Goal: Task Accomplishment & Management: Complete application form

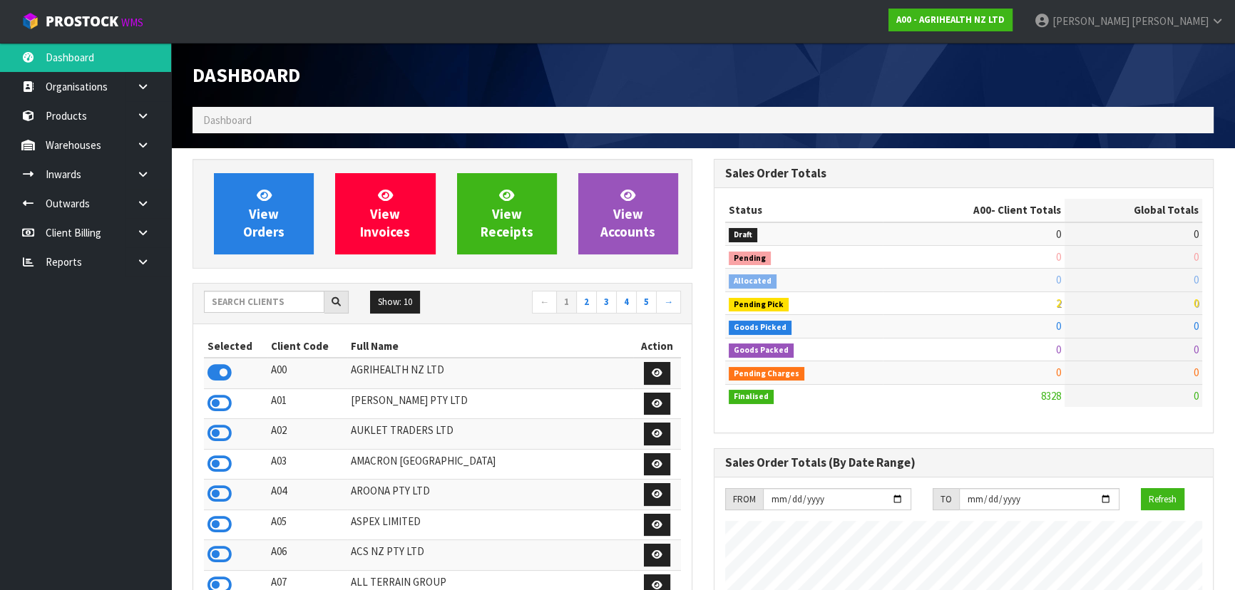
scroll to position [1078, 520]
click at [261, 299] on input "text" at bounding box center [264, 302] width 120 height 22
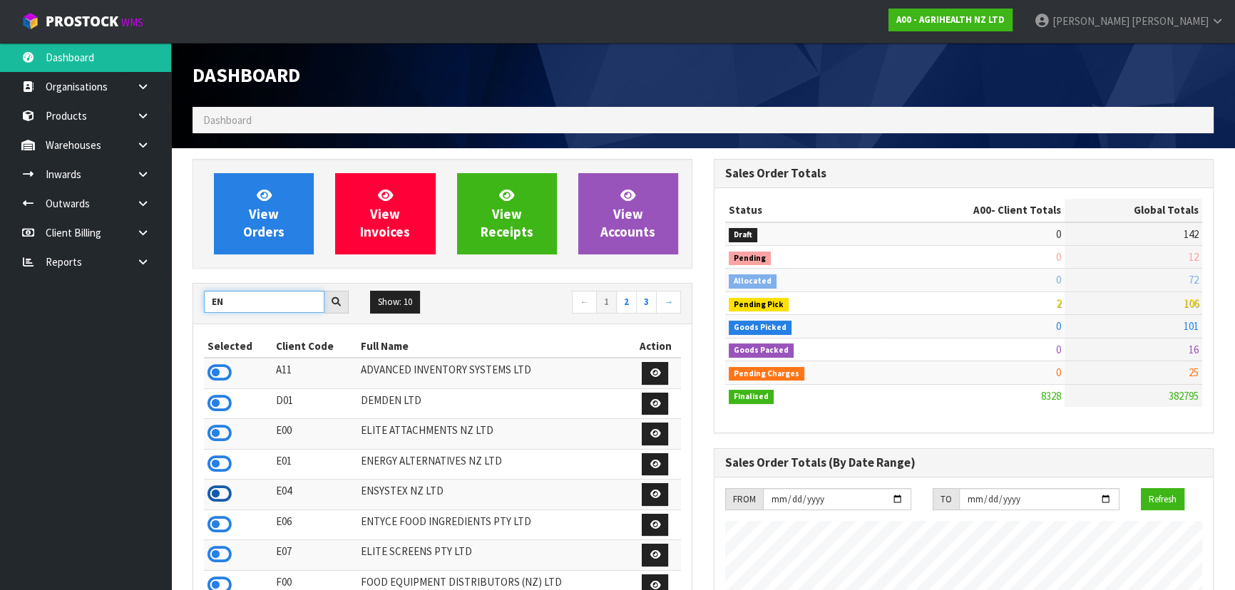
type input "EN"
click at [217, 500] on icon at bounding box center [219, 493] width 24 height 21
click at [143, 143] on icon at bounding box center [143, 145] width 14 height 11
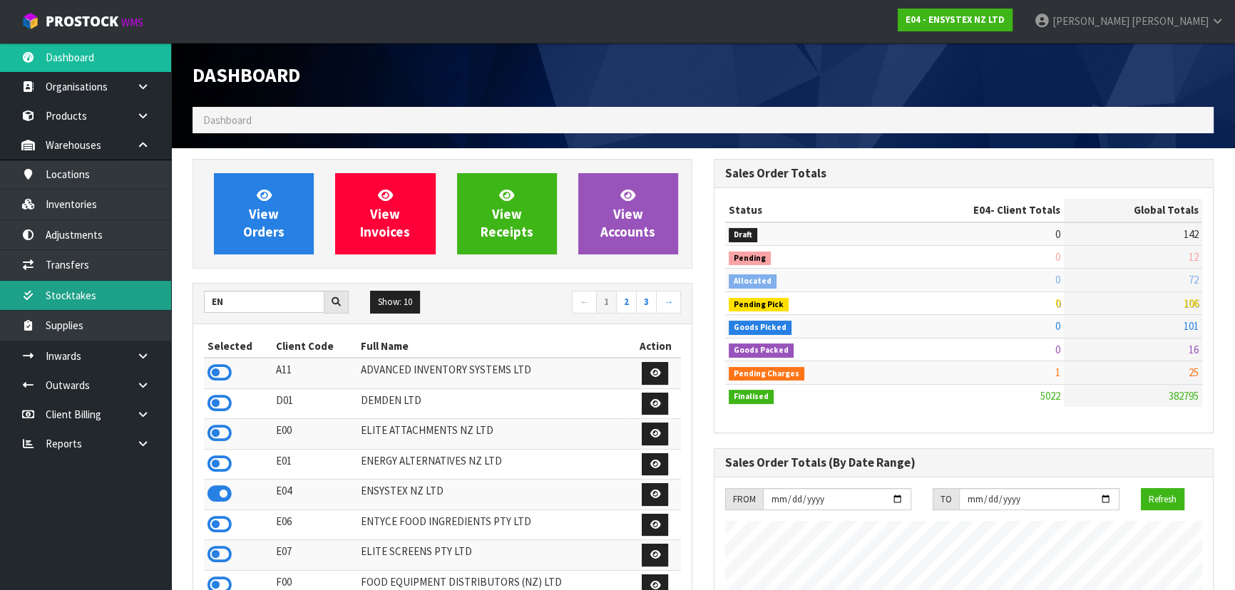
click at [143, 298] on link "Stocktakes" at bounding box center [85, 295] width 171 height 29
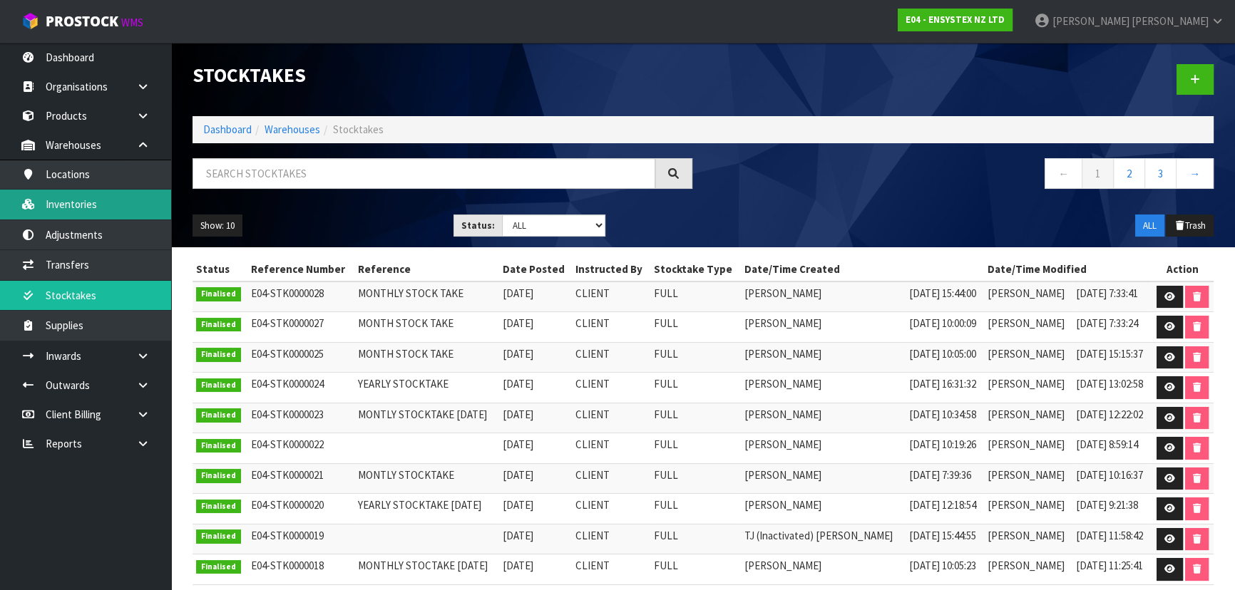
click at [104, 207] on link "Inventories" at bounding box center [85, 204] width 171 height 29
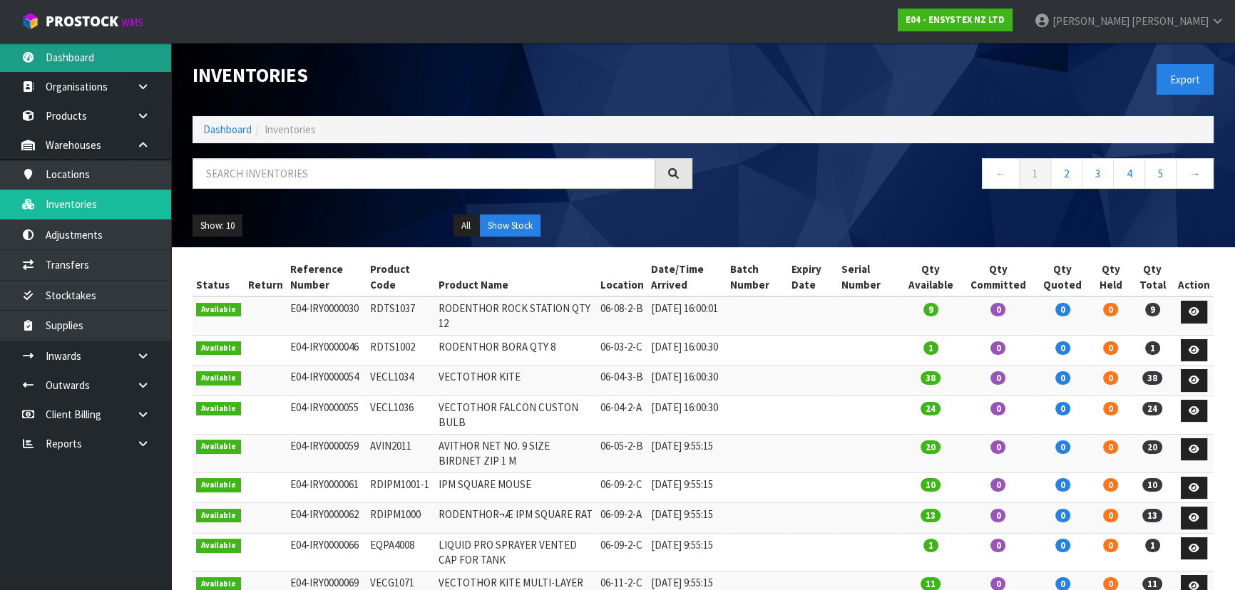
click at [78, 64] on link "Dashboard" at bounding box center [85, 57] width 171 height 29
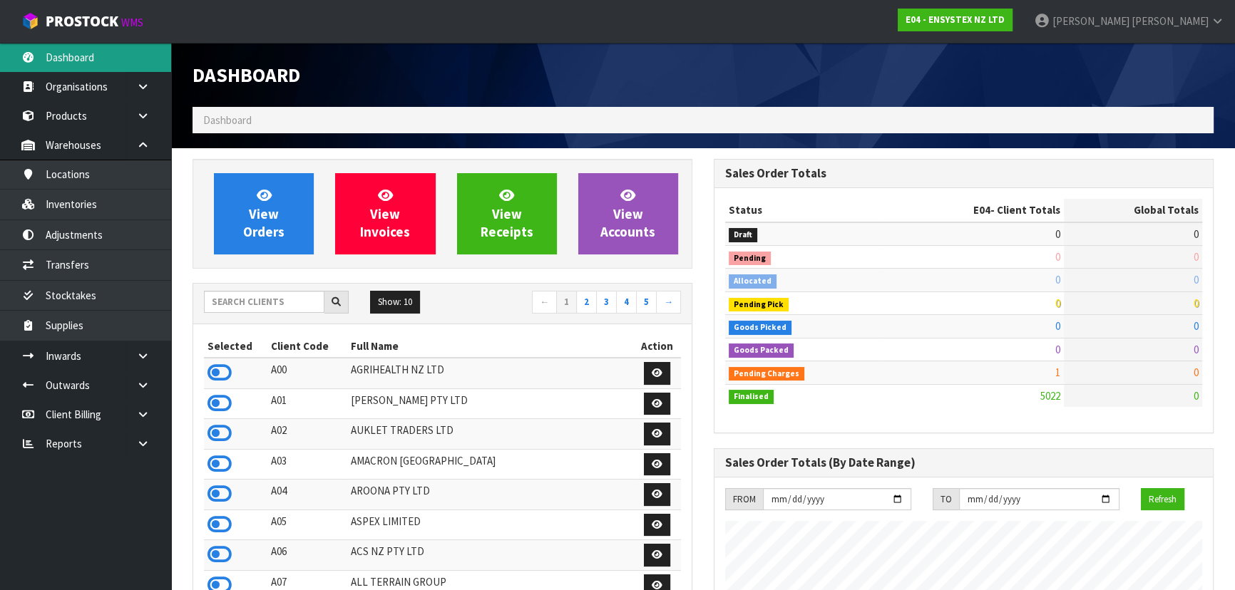
scroll to position [1108, 520]
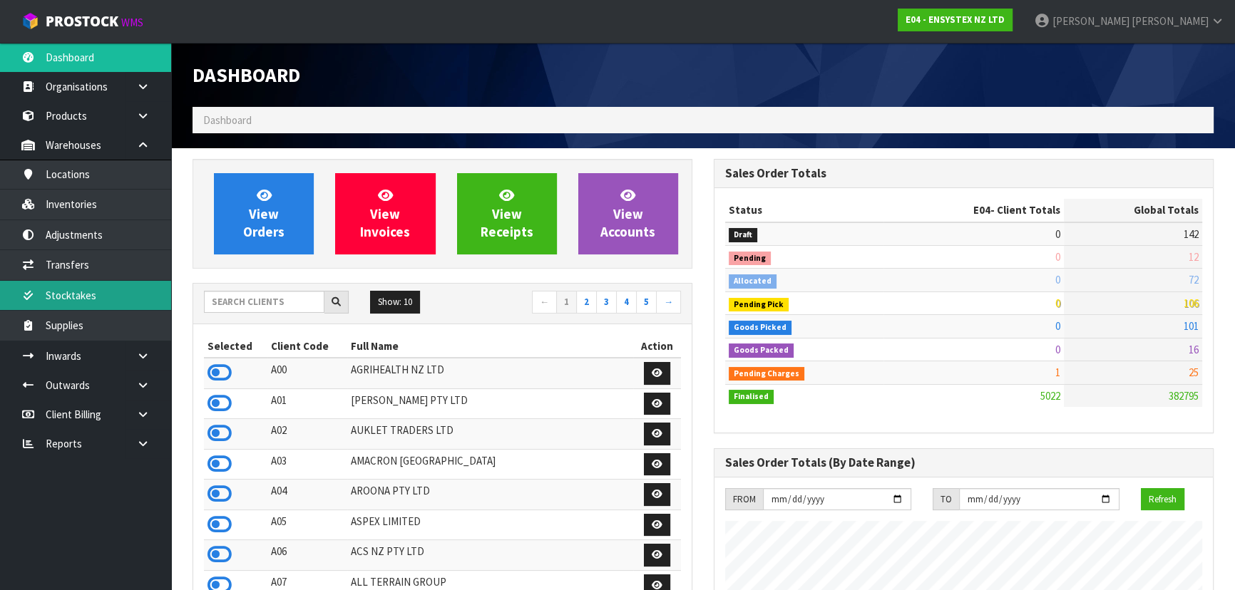
click at [113, 297] on link "Stocktakes" at bounding box center [85, 295] width 171 height 29
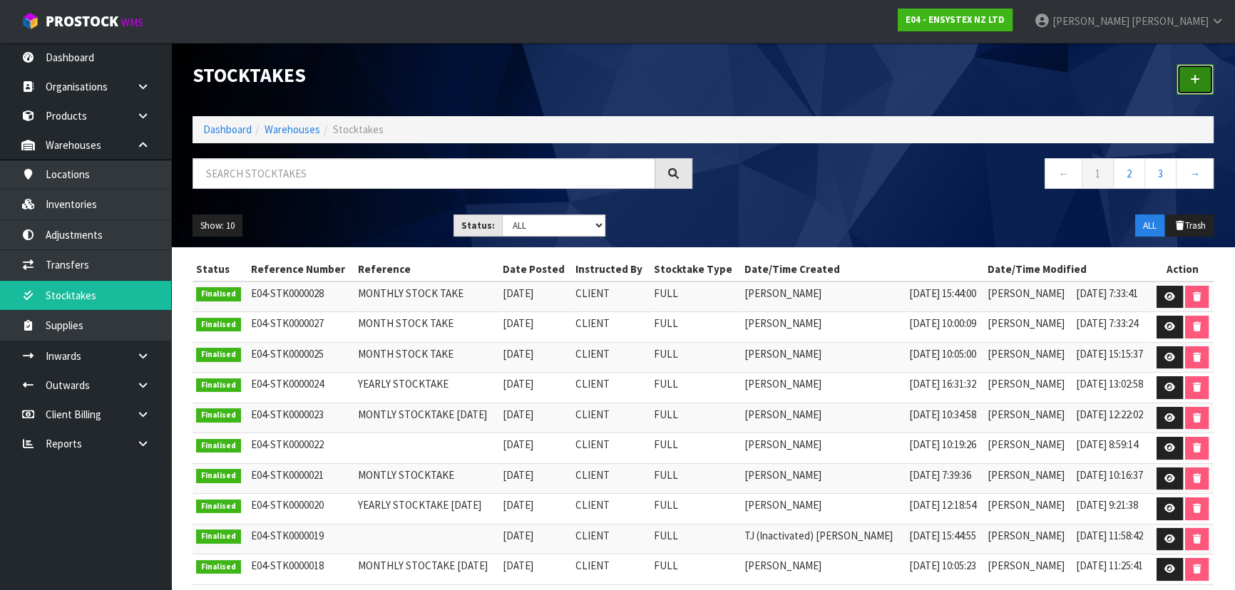
click at [1192, 85] on link at bounding box center [1194, 79] width 37 height 31
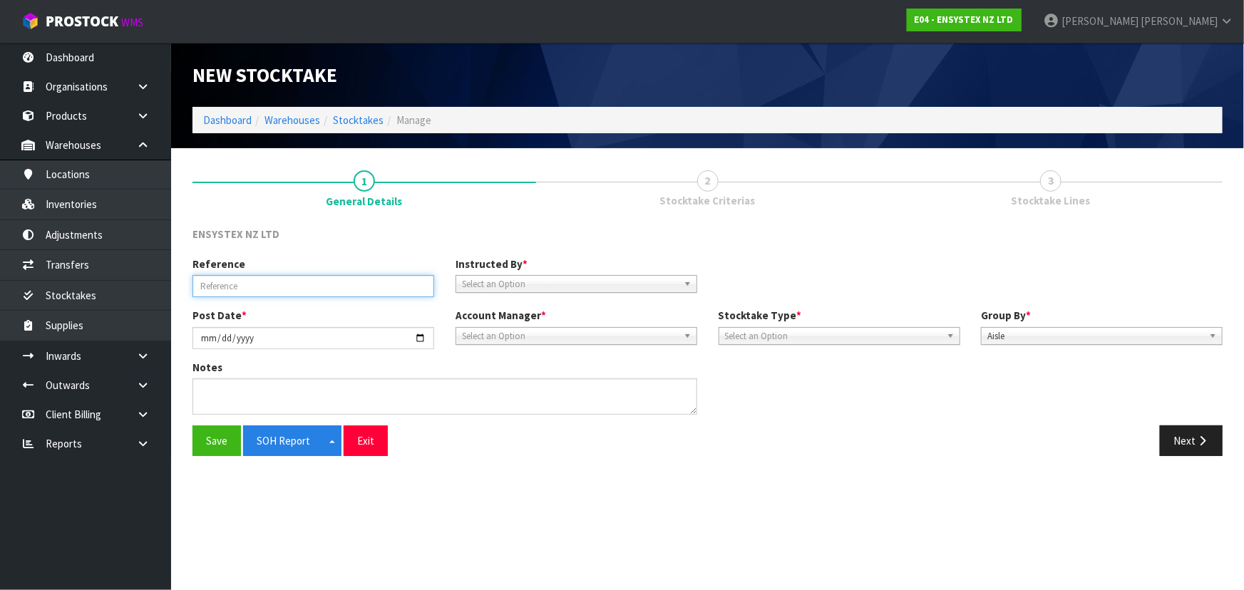
click at [232, 288] on input "text" at bounding box center [313, 286] width 242 height 22
type input "MONTLY STOCKTAKE"
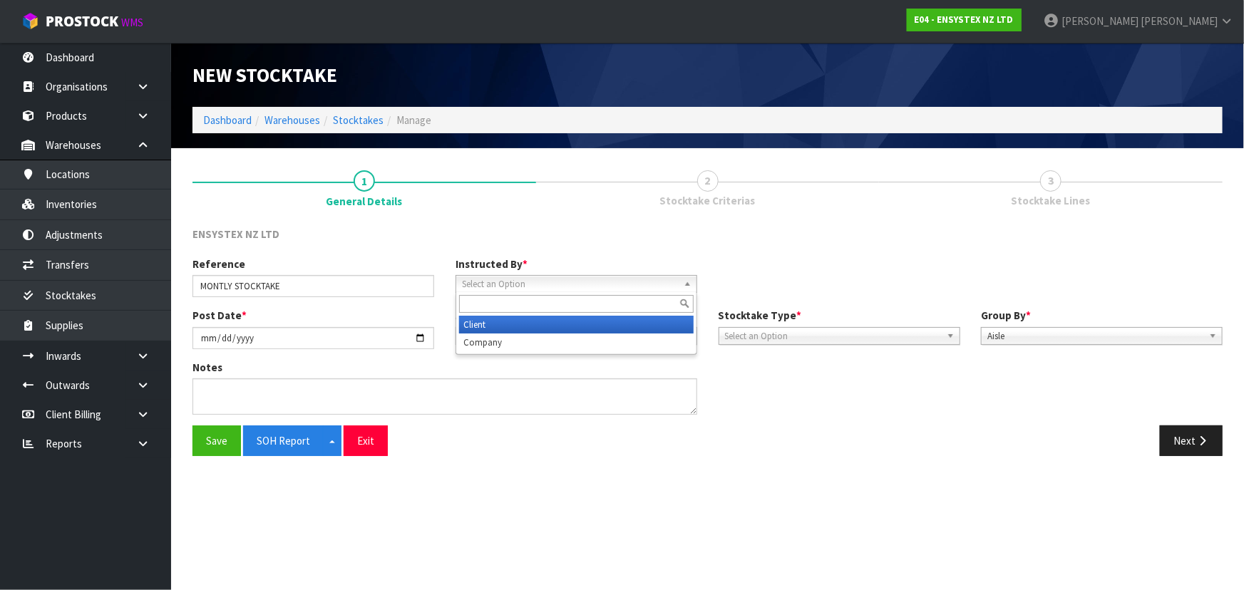
click at [512, 277] on span "Select an Option" at bounding box center [570, 284] width 216 height 17
click at [520, 322] on li "Client" at bounding box center [576, 325] width 235 height 18
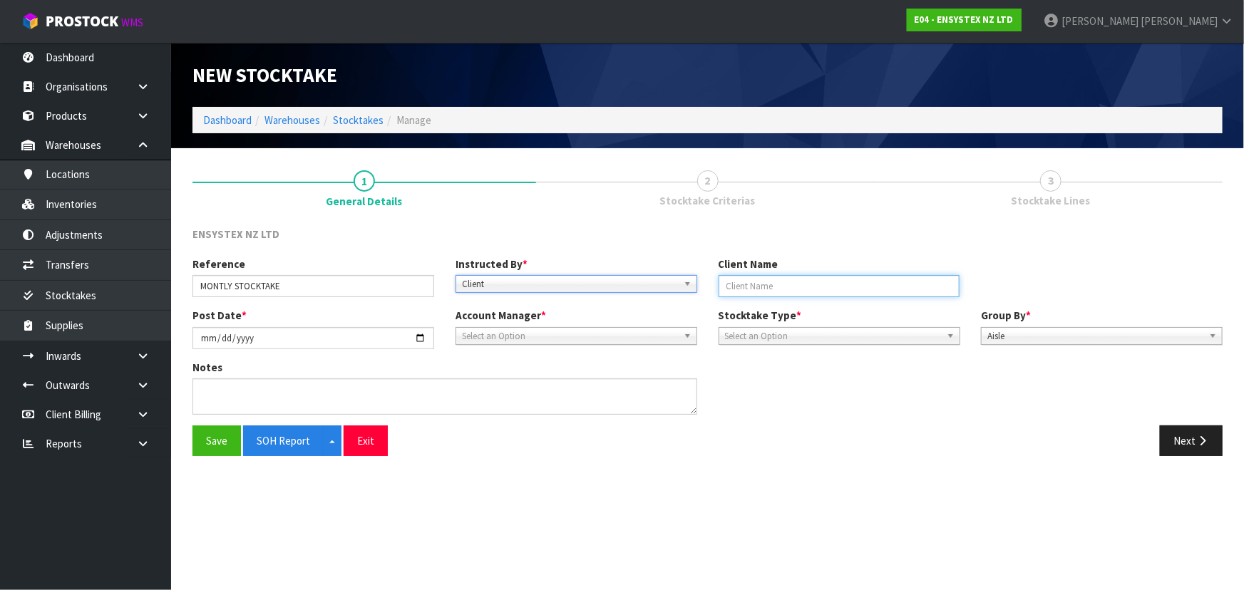
click at [784, 284] on input "text" at bounding box center [839, 286] width 242 height 22
type input "ENSYSTEX"
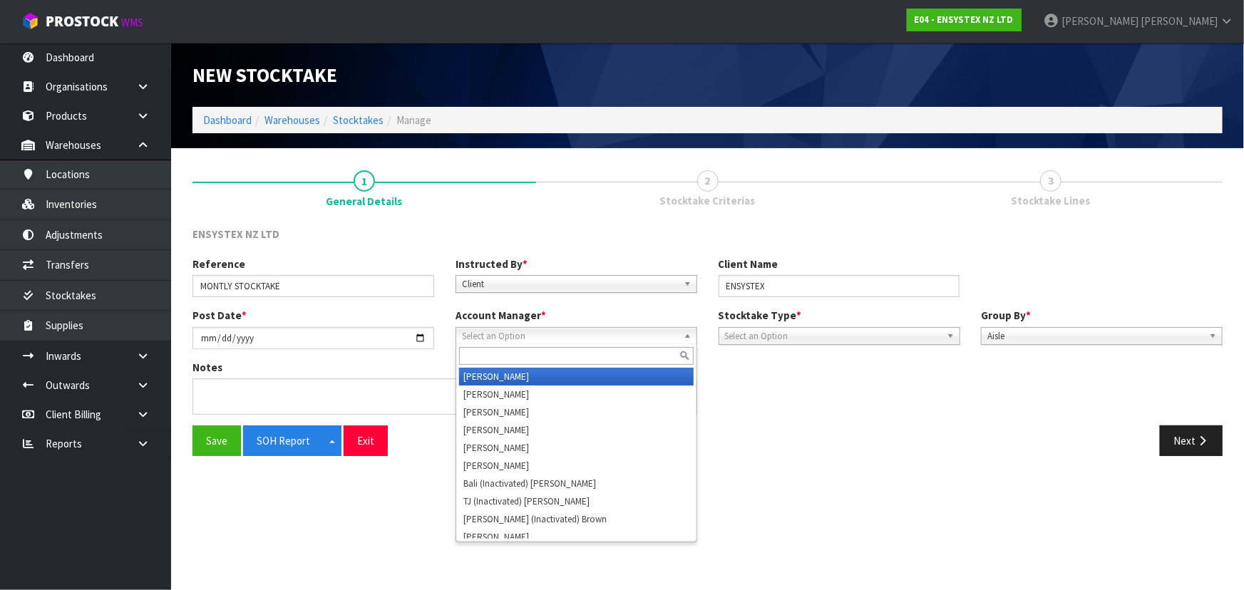
click at [686, 334] on b at bounding box center [690, 336] width 13 height 16
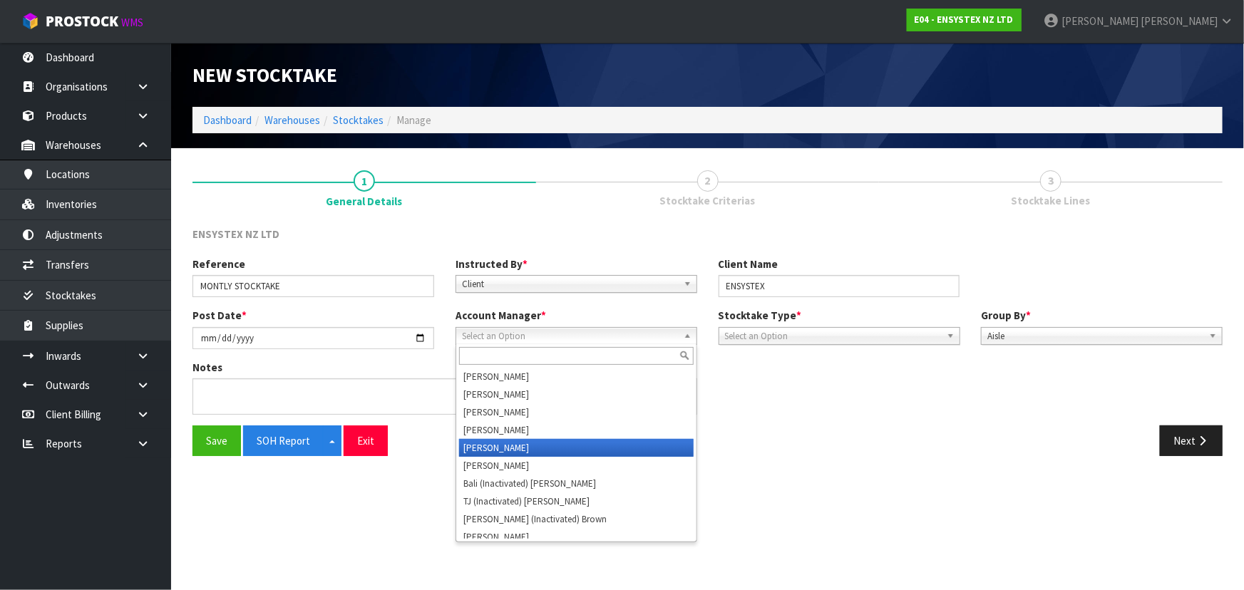
click at [560, 447] on li "[PERSON_NAME]" at bounding box center [576, 448] width 235 height 18
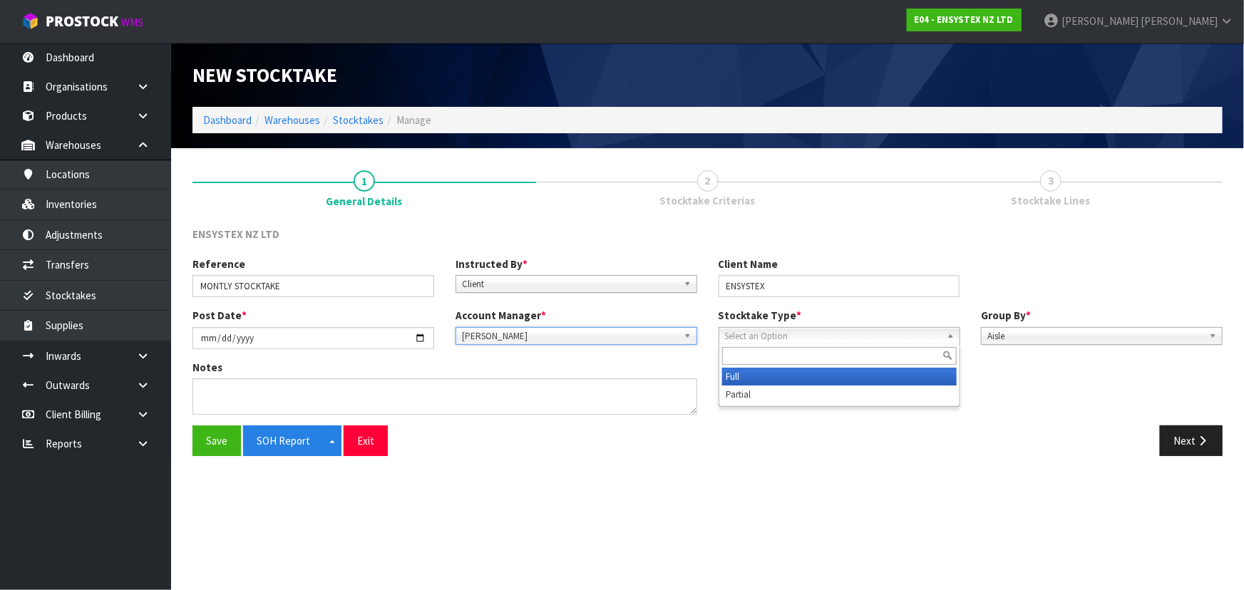
click at [948, 341] on b at bounding box center [953, 336] width 13 height 16
click at [936, 371] on li "Full" at bounding box center [839, 377] width 235 height 18
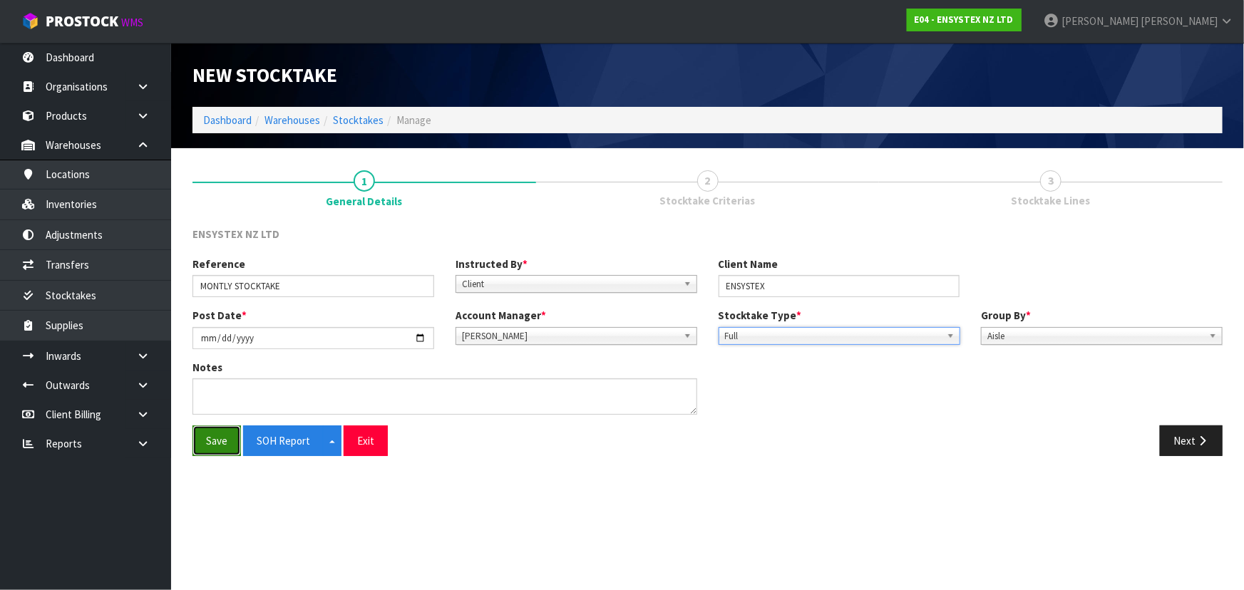
click at [221, 445] on button "Save" at bounding box center [216, 441] width 48 height 31
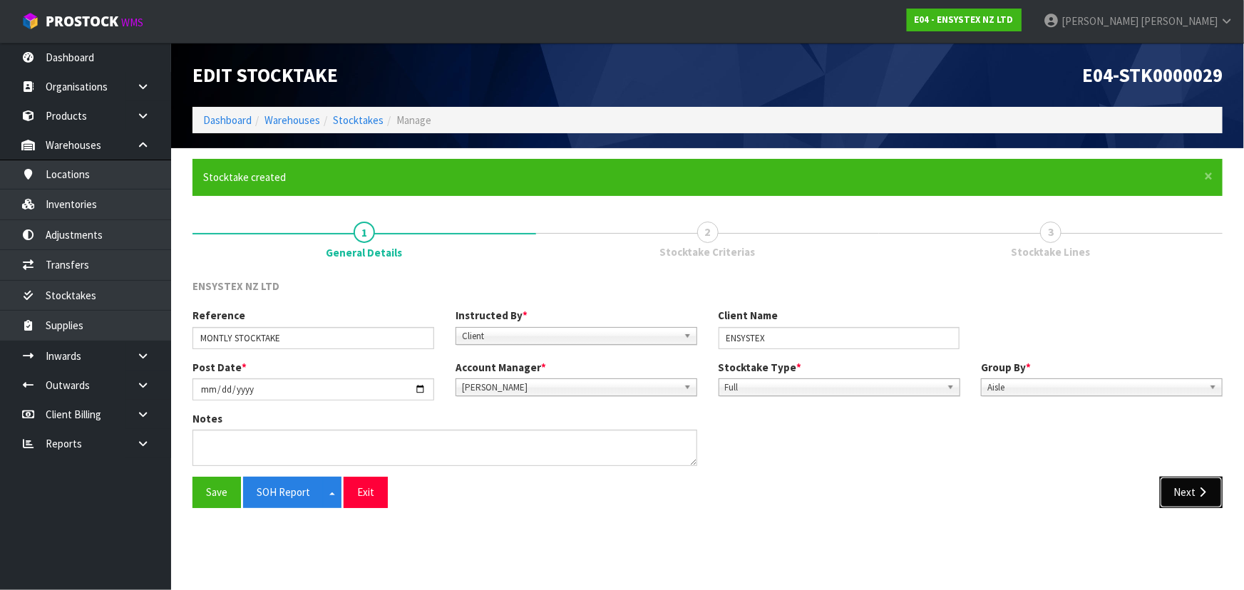
click at [1185, 492] on button "Next" at bounding box center [1191, 492] width 63 height 31
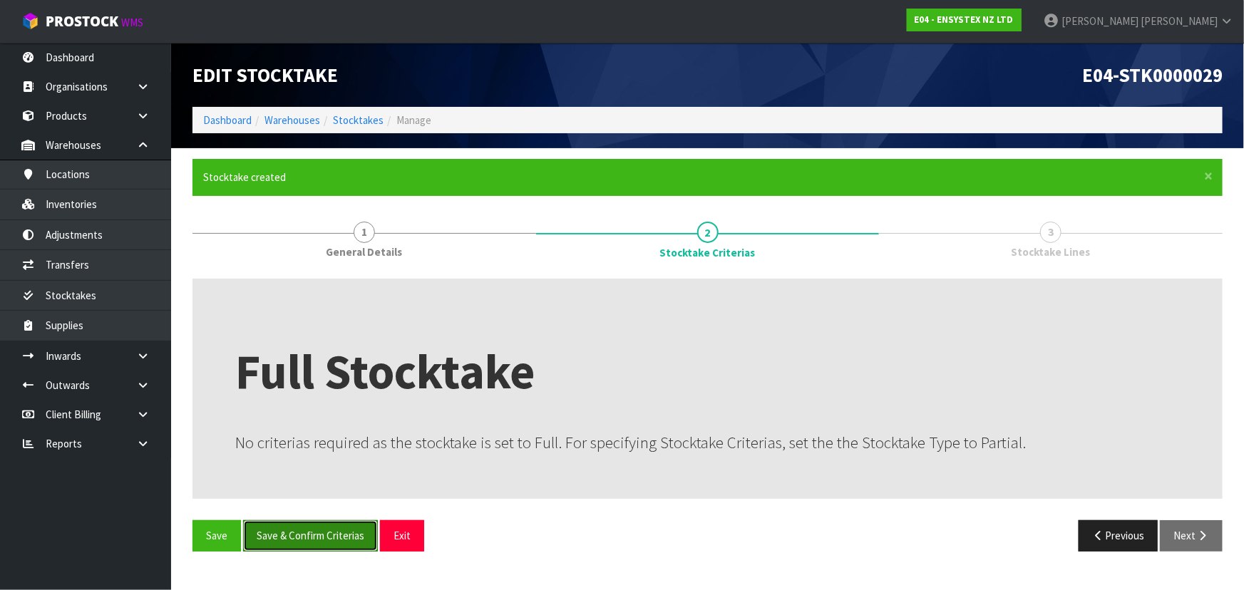
click at [297, 537] on button "Save & Confirm Criterias" at bounding box center [310, 535] width 135 height 31
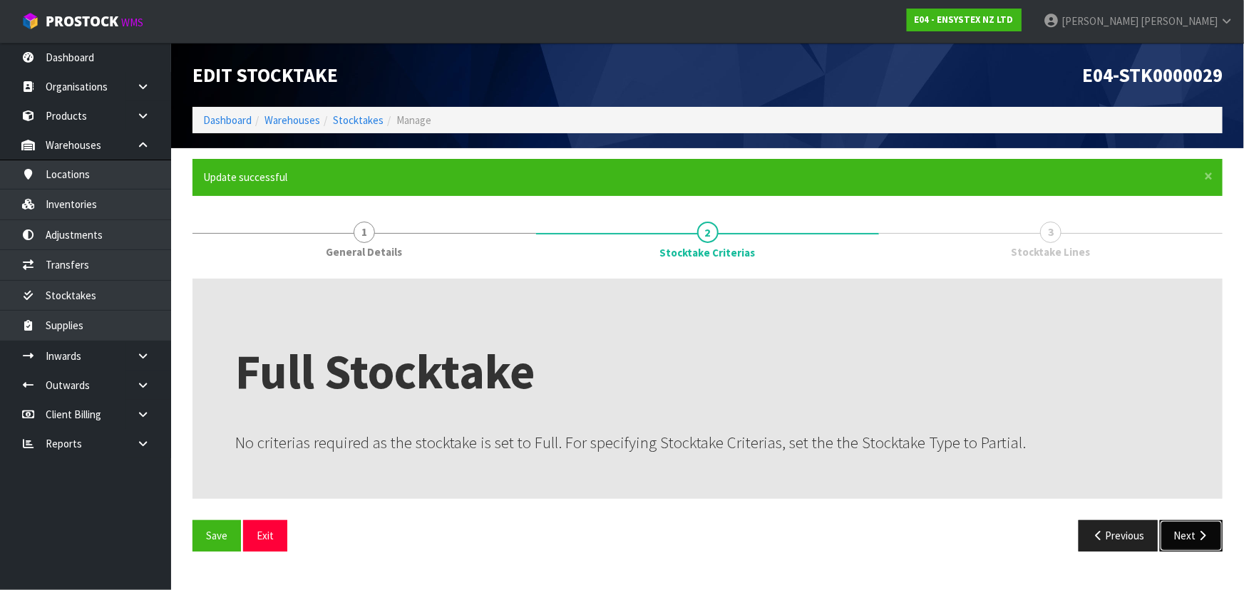
click at [1211, 541] on button "Next" at bounding box center [1191, 535] width 63 height 31
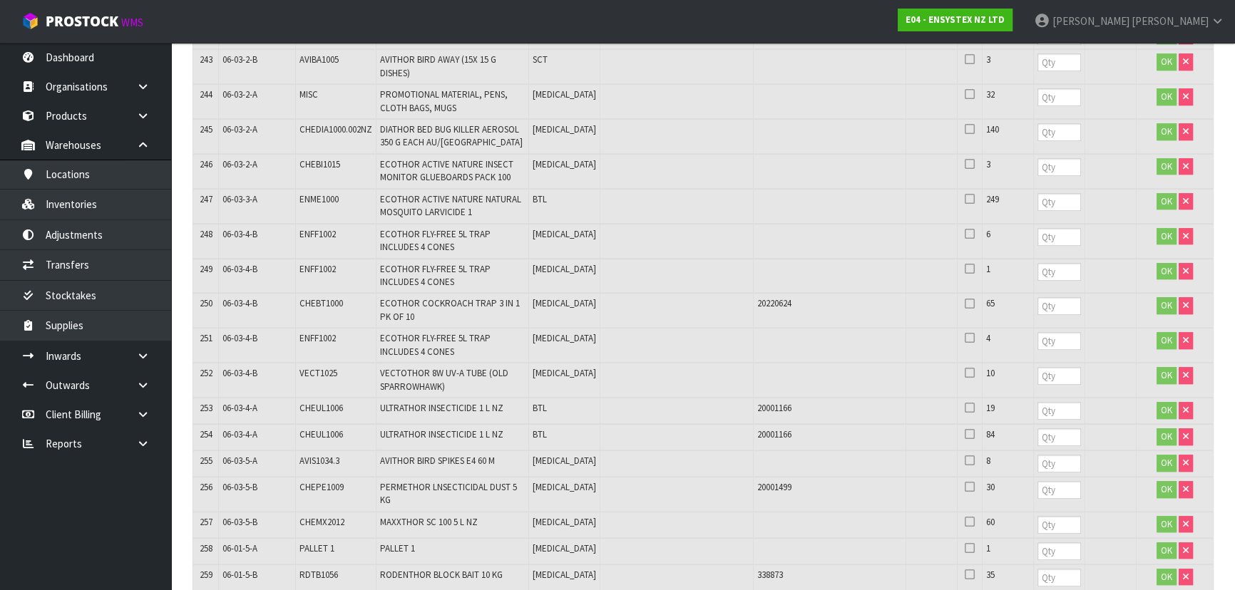
scroll to position [8288, 0]
